Goal: Book appointment/travel/reservation

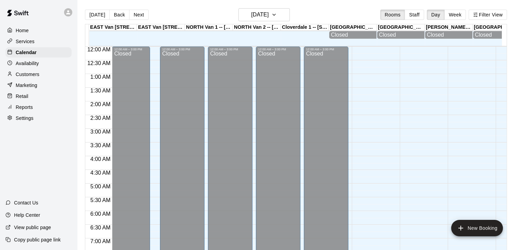
scroll to position [422, 0]
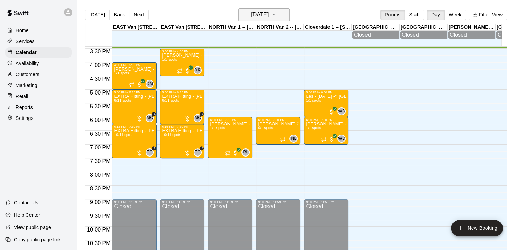
click at [277, 13] on icon "button" at bounding box center [273, 15] width 5 height 8
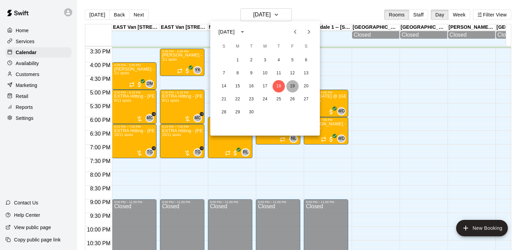
click at [294, 88] on button "19" at bounding box center [292, 86] width 12 height 12
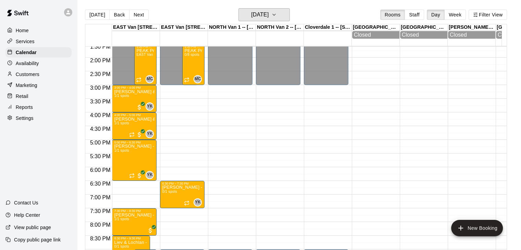
scroll to position [391, 0]
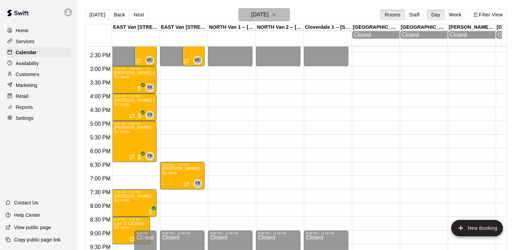
click at [277, 15] on icon "button" at bounding box center [273, 15] width 5 height 8
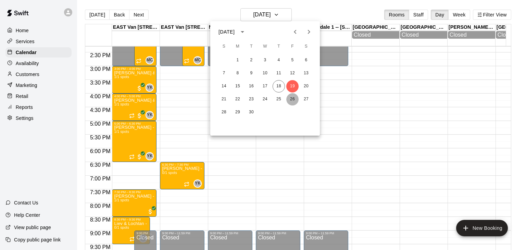
click at [292, 97] on button "26" at bounding box center [292, 99] width 12 height 12
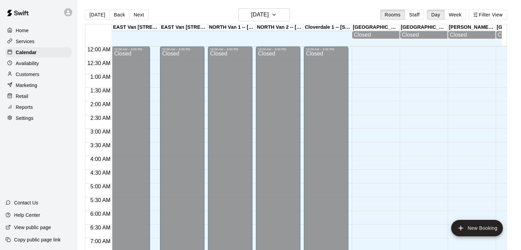
scroll to position [424, 0]
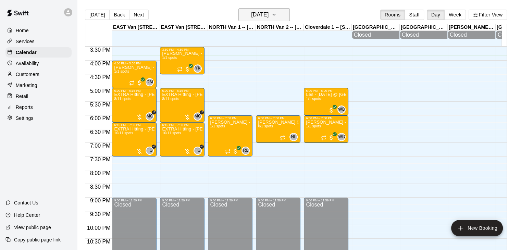
click at [277, 14] on icon "button" at bounding box center [273, 15] width 5 height 8
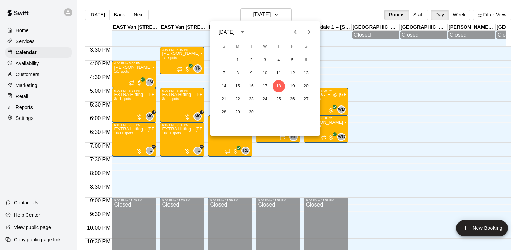
click at [307, 33] on icon "Next month" at bounding box center [309, 32] width 8 height 8
click at [308, 32] on icon "Next month" at bounding box center [309, 32] width 8 height 8
click at [311, 30] on icon "Next month" at bounding box center [309, 32] width 8 height 8
click at [296, 33] on icon "Previous month" at bounding box center [295, 32] width 8 height 8
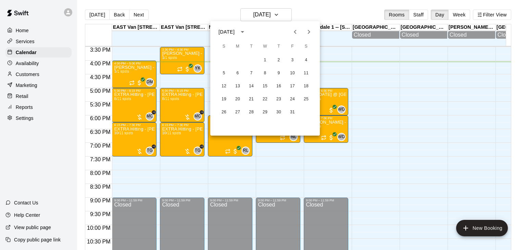
click at [344, 53] on div at bounding box center [263, 125] width 526 height 250
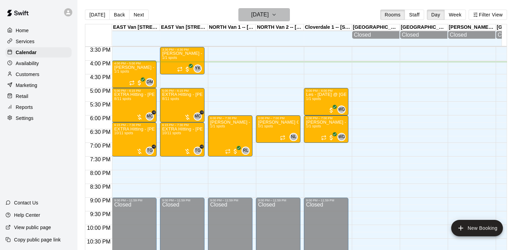
click at [275, 14] on icon "button" at bounding box center [274, 14] width 3 height 1
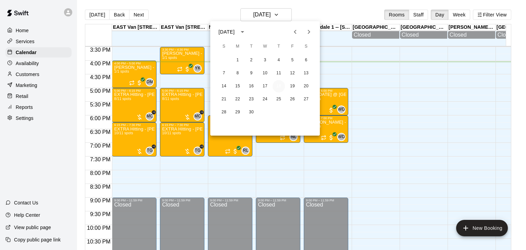
click at [280, 87] on button "18" at bounding box center [279, 86] width 12 height 12
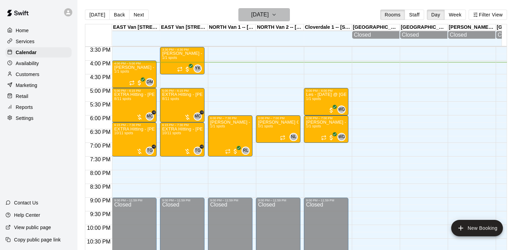
click at [277, 17] on icon "button" at bounding box center [273, 15] width 5 height 8
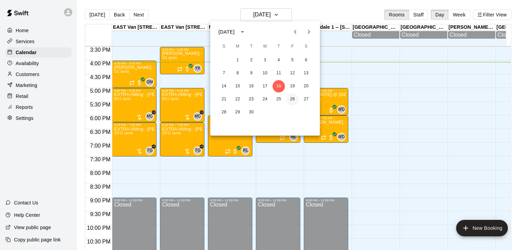
click at [290, 97] on button "26" at bounding box center [292, 99] width 12 height 12
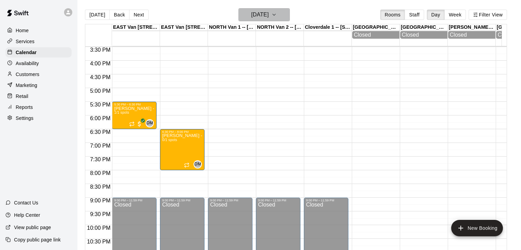
click at [277, 17] on icon "button" at bounding box center [273, 15] width 5 height 8
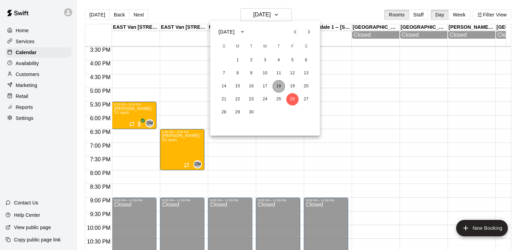
click at [274, 86] on button "18" at bounding box center [279, 86] width 12 height 12
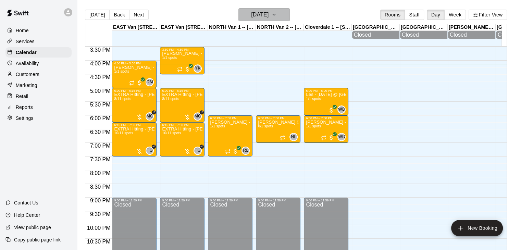
click at [277, 14] on icon "button" at bounding box center [273, 15] width 5 height 8
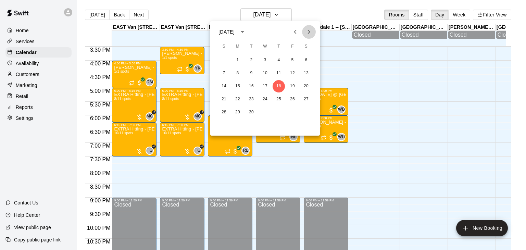
click at [309, 31] on icon "Next month" at bounding box center [309, 32] width 2 height 4
click at [293, 30] on icon "Previous month" at bounding box center [295, 32] width 8 height 8
click at [353, 81] on div at bounding box center [263, 125] width 526 height 250
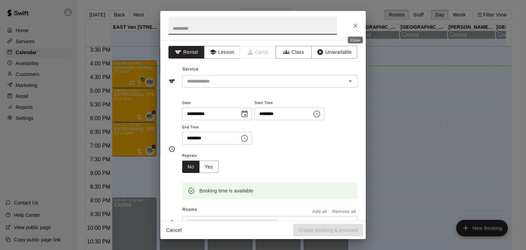
click at [356, 28] on icon "Close" at bounding box center [355, 25] width 7 height 7
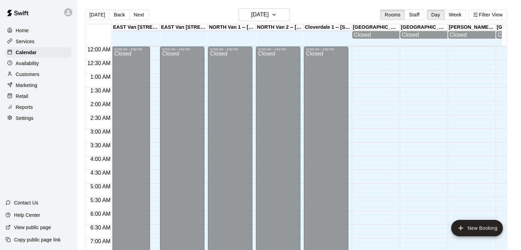
scroll to position [424, 0]
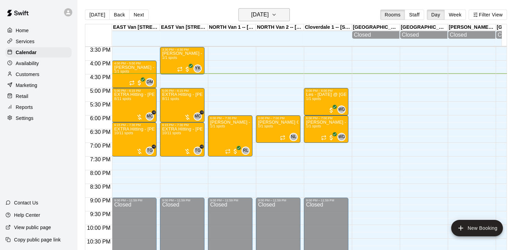
click at [277, 17] on icon "button" at bounding box center [273, 15] width 5 height 8
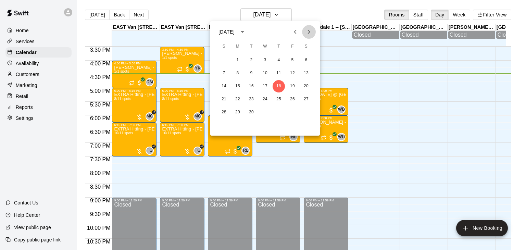
click at [309, 31] on icon "Next month" at bounding box center [309, 32] width 2 height 4
click at [295, 29] on icon "Previous month" at bounding box center [295, 32] width 8 height 8
click at [382, 113] on div at bounding box center [263, 125] width 526 height 250
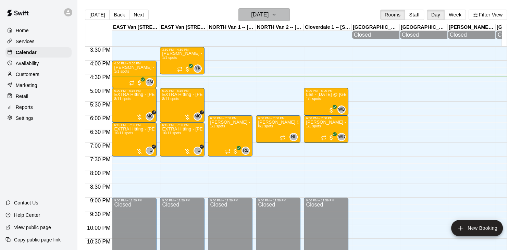
click at [277, 14] on icon "button" at bounding box center [273, 15] width 5 height 8
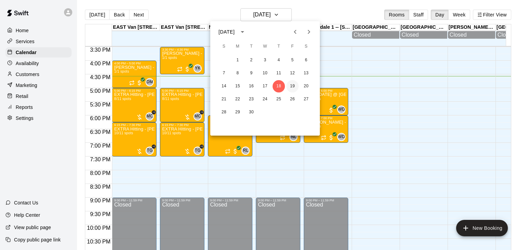
click at [294, 88] on button "19" at bounding box center [292, 86] width 12 height 12
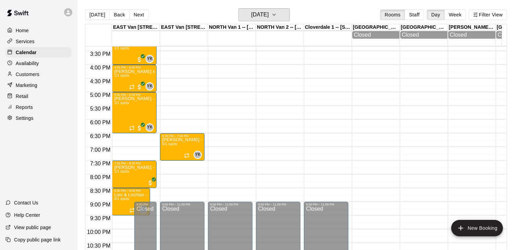
scroll to position [428, 0]
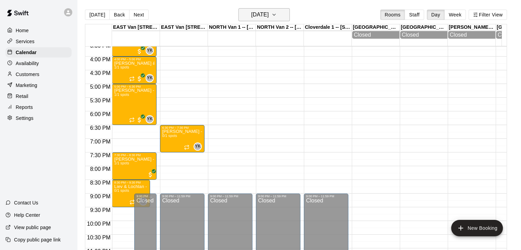
click at [277, 14] on icon "button" at bounding box center [273, 15] width 5 height 8
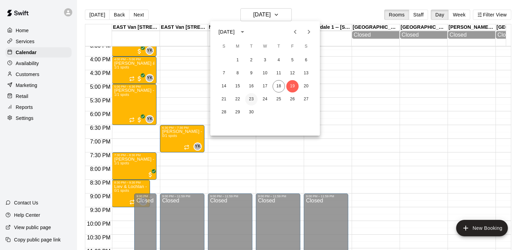
click at [250, 98] on button "23" at bounding box center [251, 99] width 12 height 12
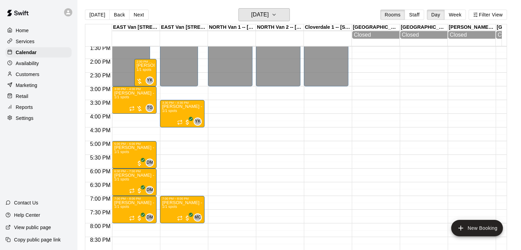
scroll to position [370, 0]
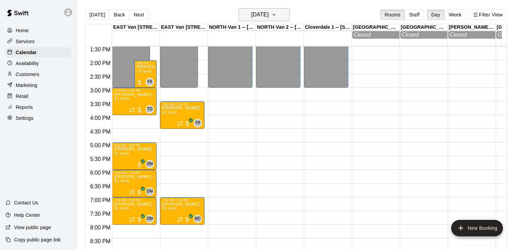
click at [277, 13] on icon "button" at bounding box center [273, 15] width 5 height 8
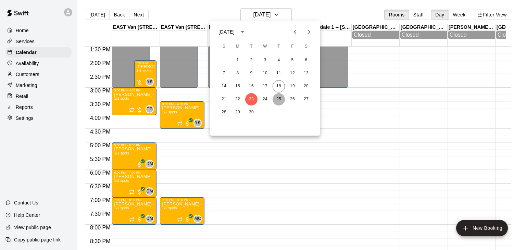
click at [279, 98] on button "25" at bounding box center [279, 99] width 12 height 12
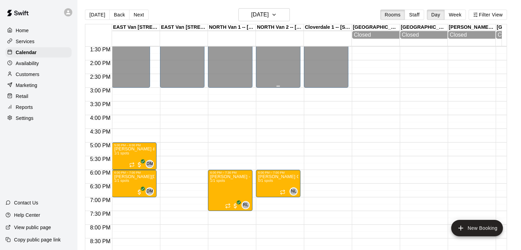
click at [277, 14] on icon "button" at bounding box center [273, 15] width 5 height 8
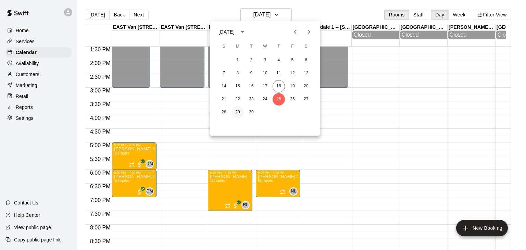
click at [239, 112] on button "29" at bounding box center [237, 112] width 12 height 12
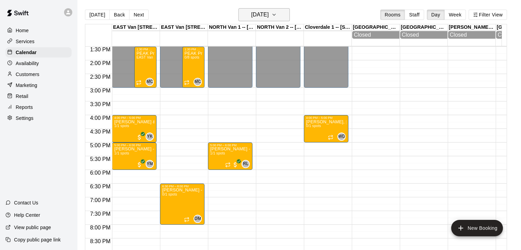
click at [277, 14] on icon "button" at bounding box center [273, 15] width 5 height 8
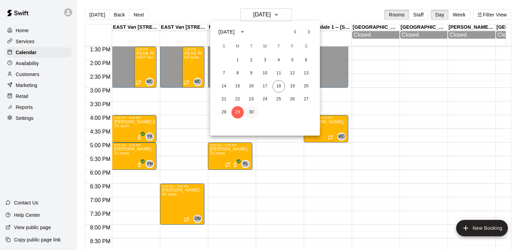
click at [249, 115] on button "30" at bounding box center [251, 112] width 12 height 12
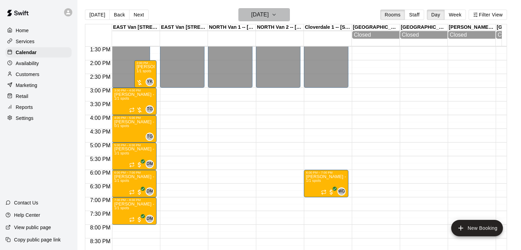
click at [277, 15] on icon "button" at bounding box center [273, 15] width 5 height 8
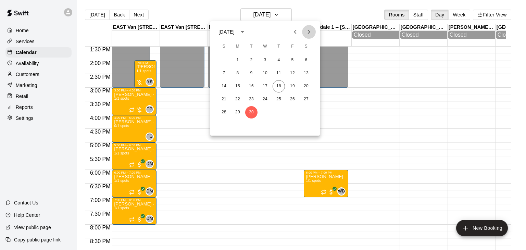
click at [309, 32] on icon "Next month" at bounding box center [309, 32] width 2 height 4
click at [279, 61] on button "2" at bounding box center [279, 60] width 12 height 12
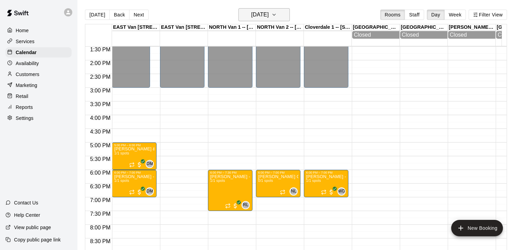
click at [277, 13] on icon "button" at bounding box center [273, 15] width 5 height 8
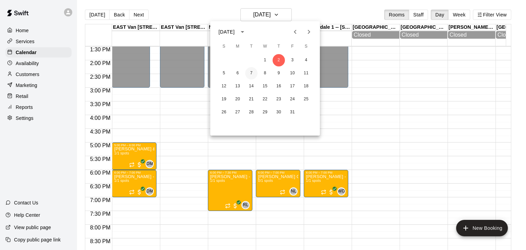
click at [247, 74] on button "7" at bounding box center [251, 73] width 12 height 12
